Goal: Transaction & Acquisition: Purchase product/service

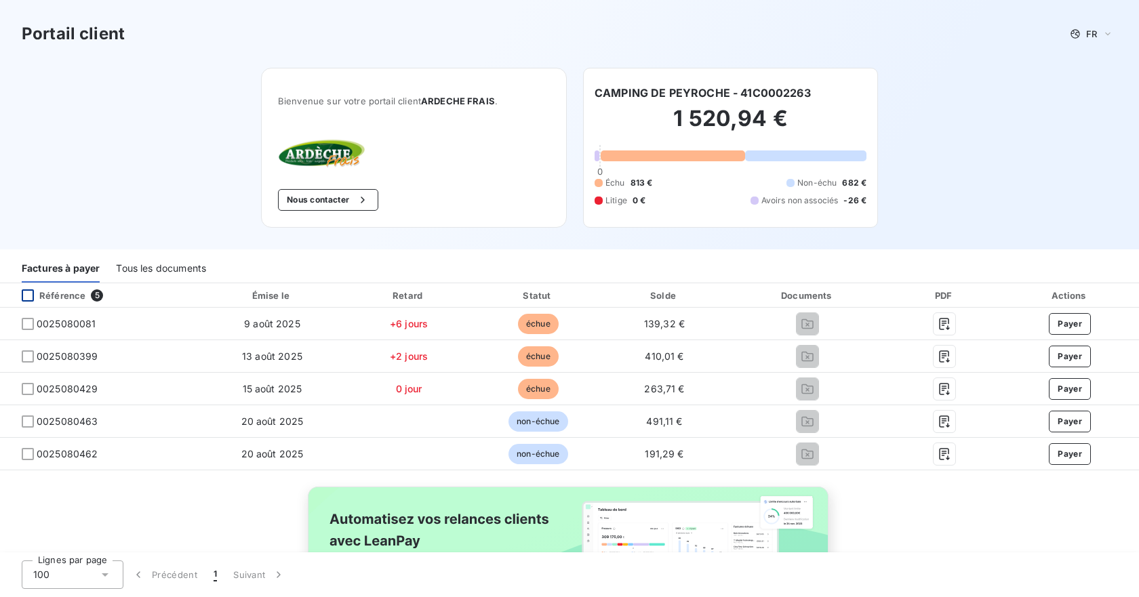
click at [28, 294] on div at bounding box center [28, 295] width 12 height 12
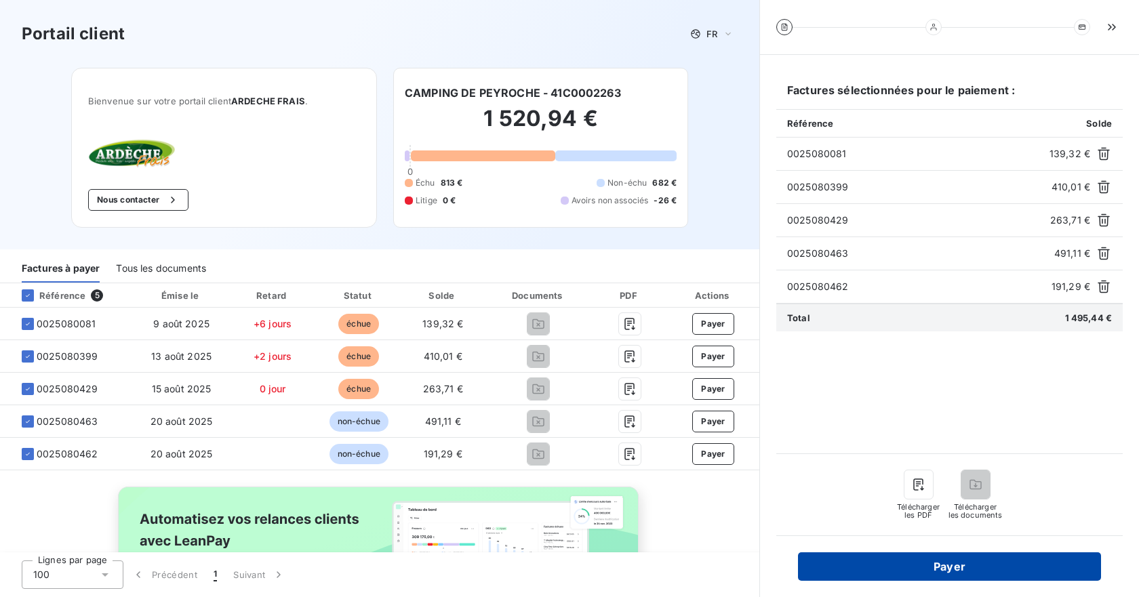
click at [912, 566] on button "Payer" at bounding box center [949, 567] width 303 height 28
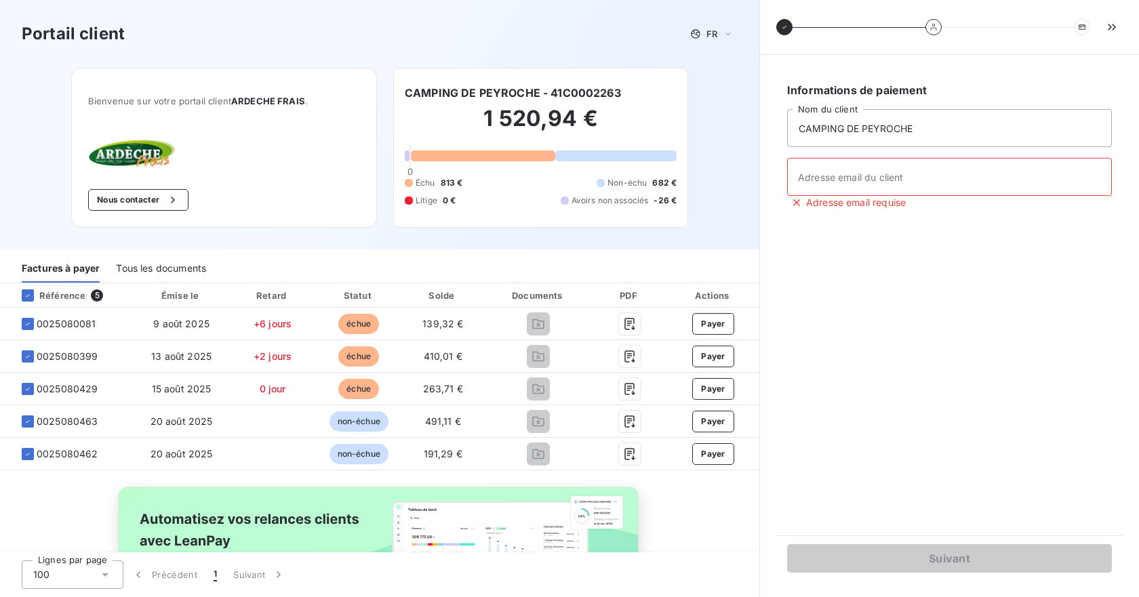
click at [885, 196] on span "Adresse email requise" at bounding box center [856, 203] width 100 height 14
click at [885, 180] on input "Adresse email du client" at bounding box center [949, 177] width 325 height 38
type input "[PERSON_NAME][EMAIL_ADDRESS][DOMAIN_NAME]"
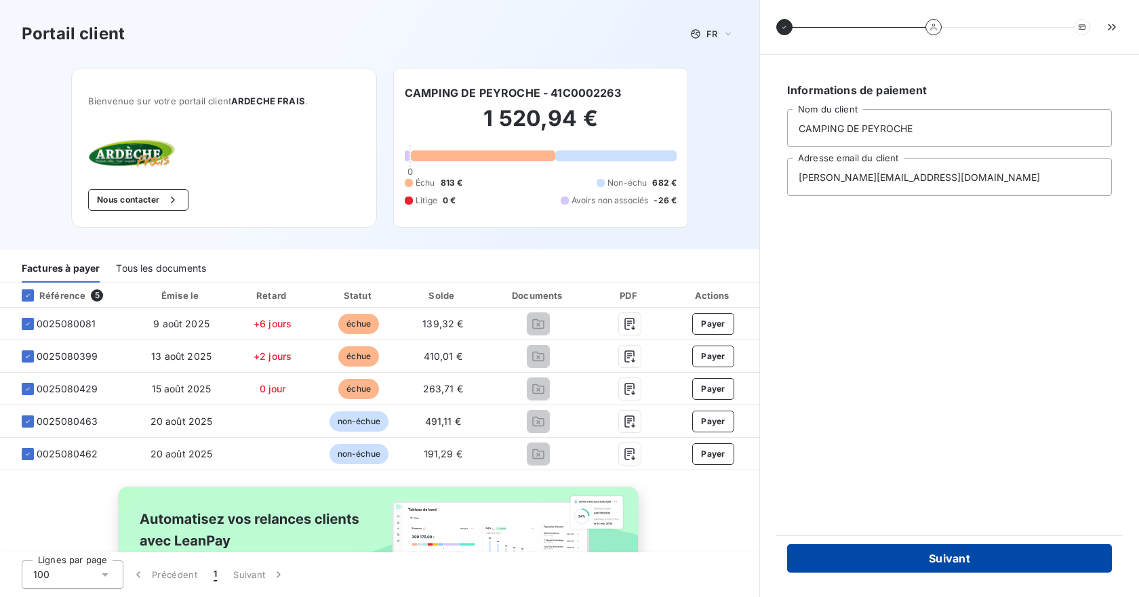
click at [955, 551] on button "Suivant" at bounding box center [949, 558] width 325 height 28
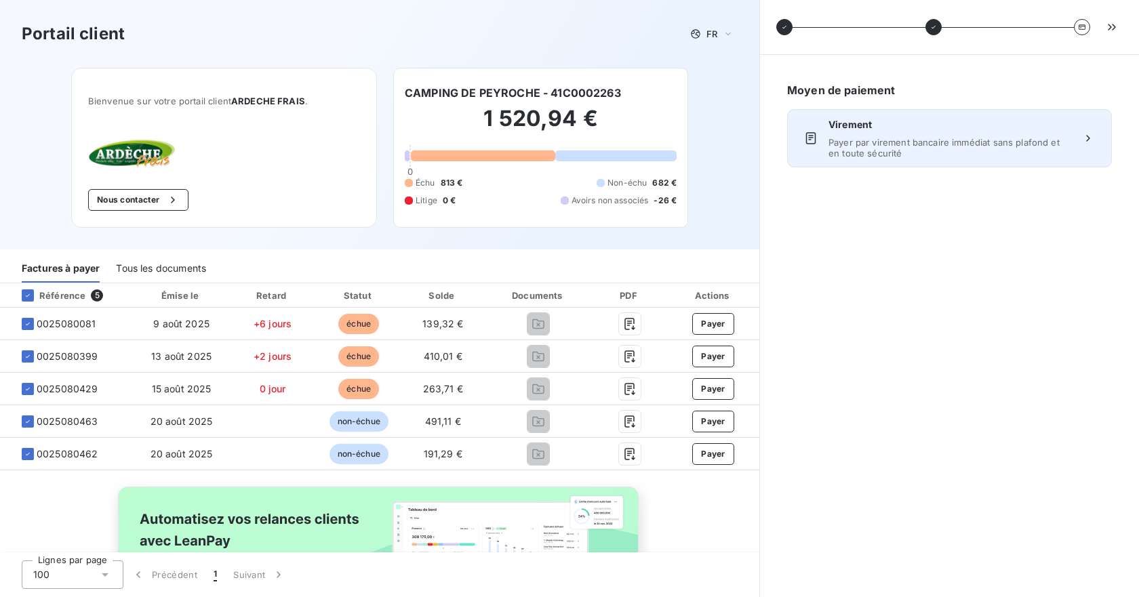
click at [900, 155] on span "Payer par virement bancaire immédiat sans plafond et en toute sécurité" at bounding box center [949, 148] width 242 height 22
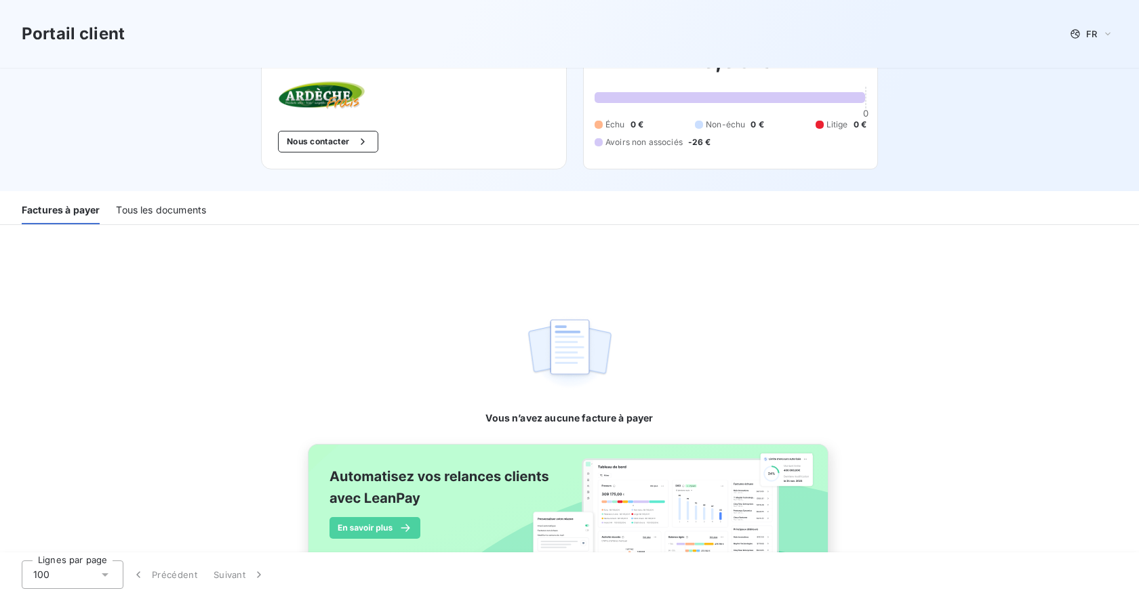
scroll to position [115, 0]
